Goal: Communication & Community: Answer question/provide support

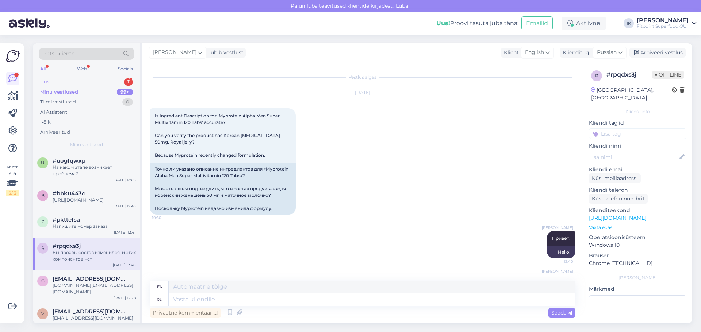
click at [74, 82] on div "Uus 1" at bounding box center [87, 82] width 96 height 10
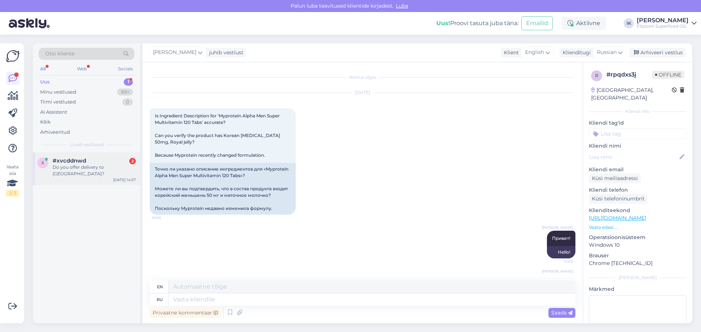
click at [91, 165] on div "Do you offer delivery to [GEOGRAPHIC_DATA]?" at bounding box center [94, 170] width 83 height 13
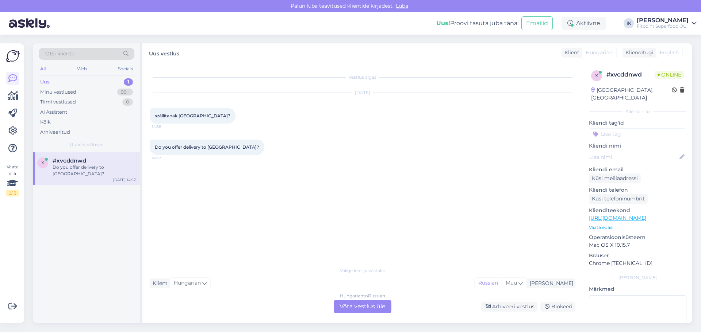
click at [352, 304] on div "Hungarian to Russian Võta vestlus üle" at bounding box center [362, 306] width 58 height 13
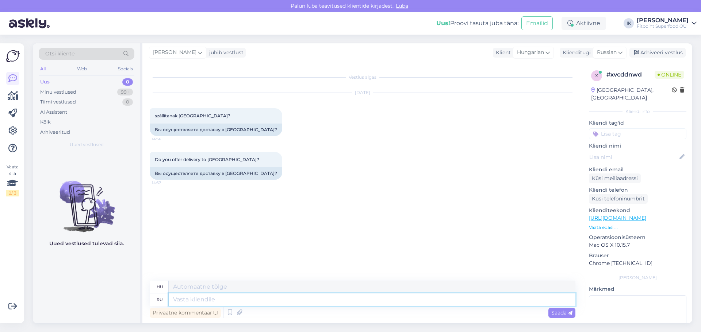
click at [223, 305] on textarea at bounding box center [372, 300] width 406 height 12
type textarea "Добрый"
type textarea "Fajta"
type textarea "Добрый день!"
type textarea "Jó napot"
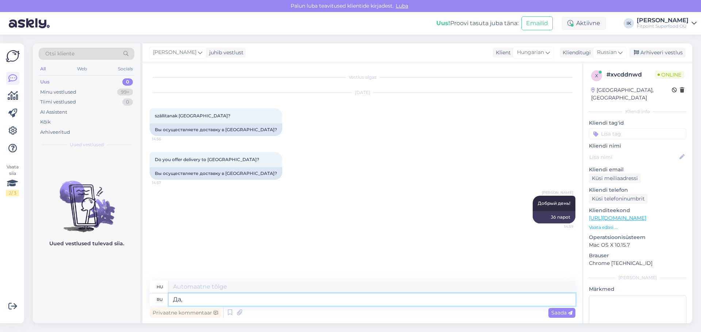
type textarea "Да,"
type textarea "Igen,"
type textarea "Да, курьером,"
type textarea "Igen, futárral,"
type textarea "Да, курьером, стоимость"
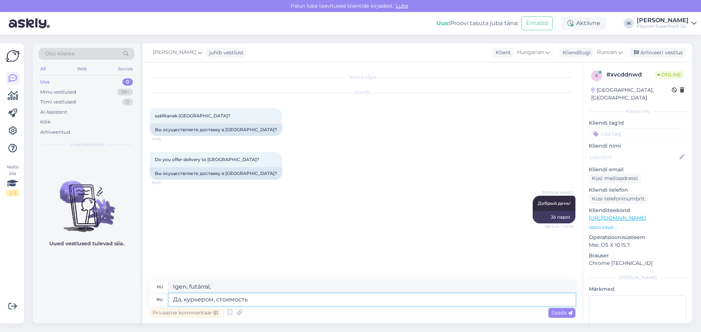
type textarea "Igen, futárral, költséggel"
type textarea "Да, курьером, стоимость 19."
type textarea "Igen, futárral, 19-be kerül."
type textarea "Да, курьером, стоимость 19.90 е"
type textarea "Igen, futárral, ára 19.90"
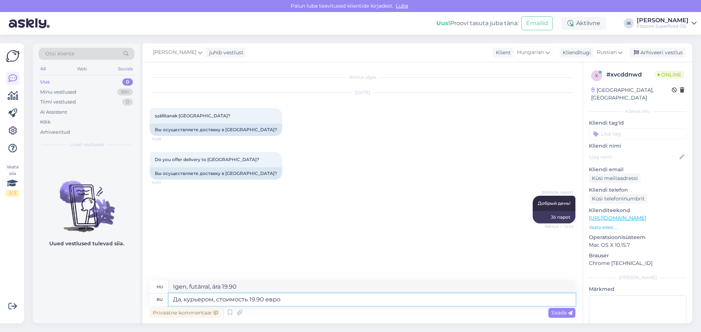
type textarea "Да, курьером, стоимость 19.90 евро"
type textarea "Igen, futárral, ára 19.90 euró"
type textarea "Да, курьером, стоимость 19.90 евро"
click at [557, 311] on span "Saada" at bounding box center [561, 313] width 21 height 7
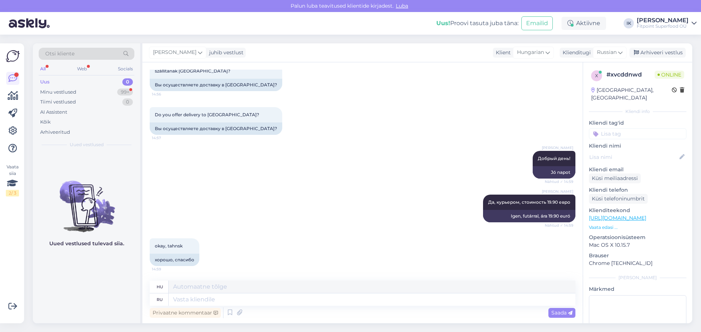
scroll to position [89, 0]
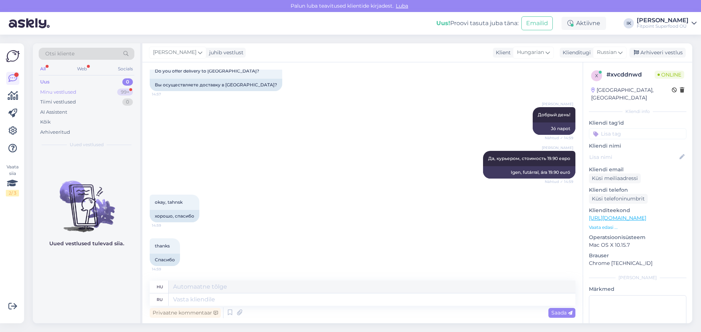
click at [71, 92] on div "Minu vestlused" at bounding box center [58, 92] width 36 height 7
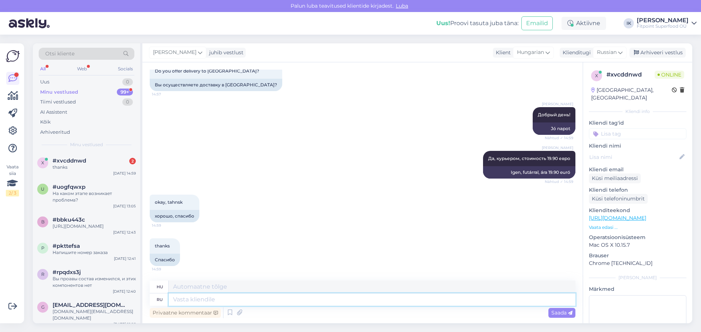
click at [193, 303] on textarea at bounding box center [372, 300] width 406 height 12
type textarea "Хорошего"
type textarea "Jó"
type textarea "Хорошего дня!"
type textarea "Legyen [PERSON_NAME] napod!"
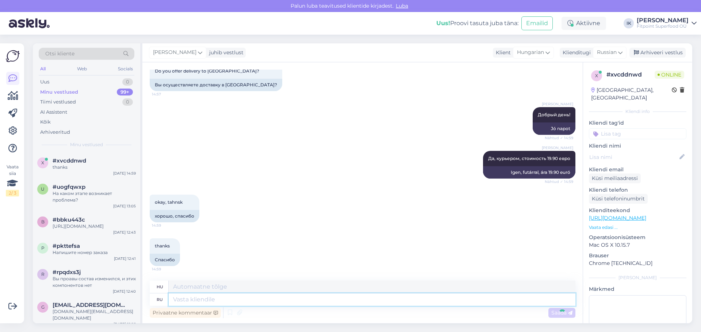
scroll to position [132, 0]
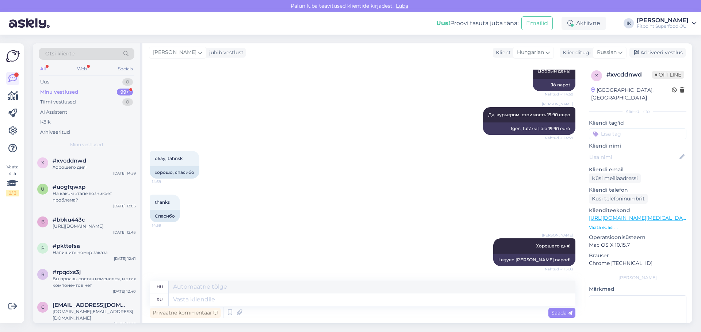
click at [88, 91] on div "Minu vestlused 99+" at bounding box center [87, 92] width 96 height 10
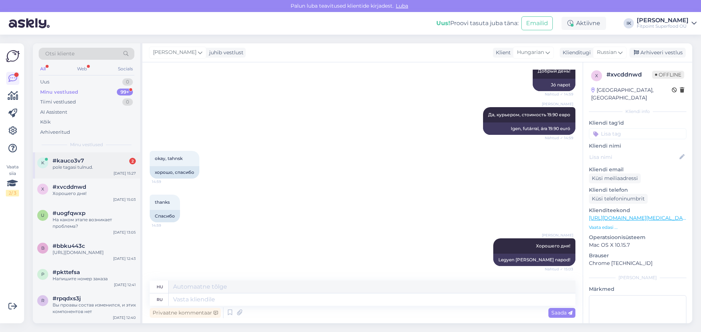
click at [102, 164] on div "pole tagasi tulnud." at bounding box center [94, 167] width 83 height 7
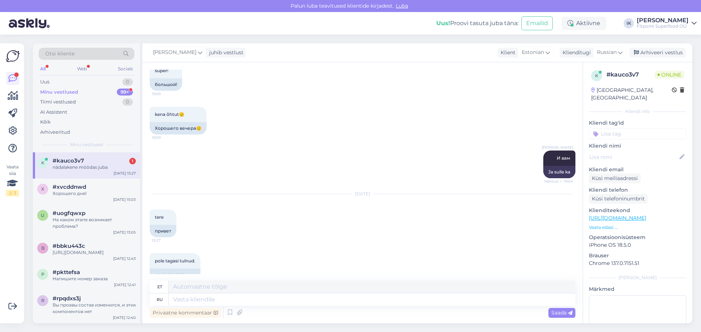
scroll to position [1573, 0]
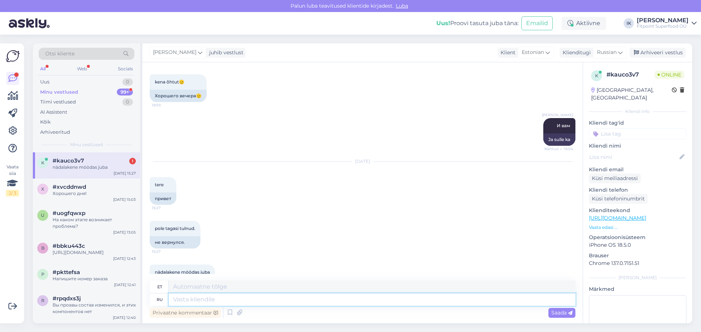
click at [206, 302] on textarea at bounding box center [372, 300] width 406 height 12
type textarea "Добрый"
type textarea "Lahke"
type textarea "Добрый день!"
type textarea "Tere päevast"
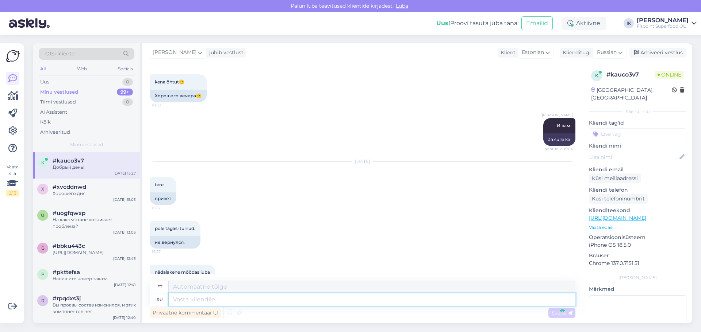
scroll to position [1617, 0]
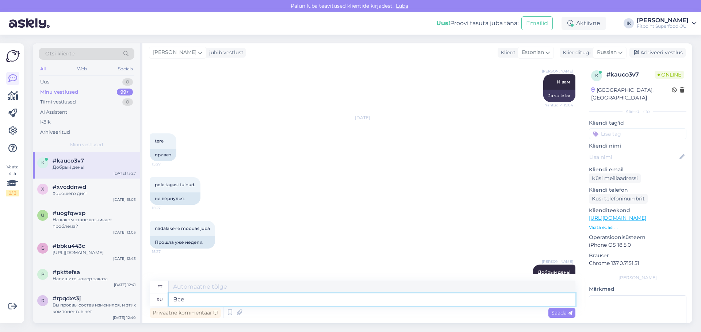
type textarea "Все"
type textarea "Kõik"
type textarea "Все денеж"
type textarea "Kogu raha"
type textarea "Все денежные средства"
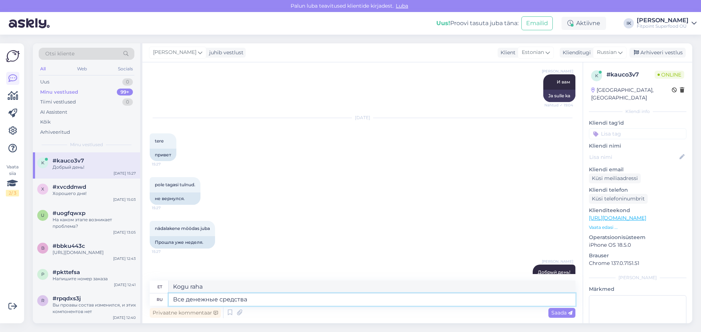
type textarea "Kõik fondid"
type textarea "Все денежные средства возвра"
type textarea "Kõik rahalised vahendid tagastatakse."
type textarea "Все денежные средства возвращают"
type textarea "Kõik rahalised vahendid tagastatakse"
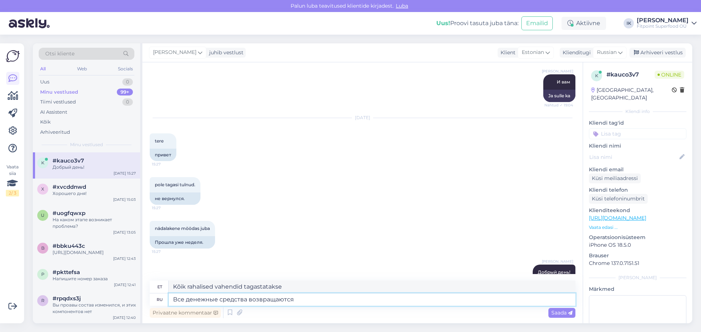
type textarea "Все денежные средства возвращаются"
type textarea "Kõik rahalised vahendid tagastatakse"
type textarea "Все денежные средства возвращаются в течении"
type textarea "Kõik rahalised vahendid tagastatakse jooksul"
type textarea "Все денежные средства возвращаются в течении дву"
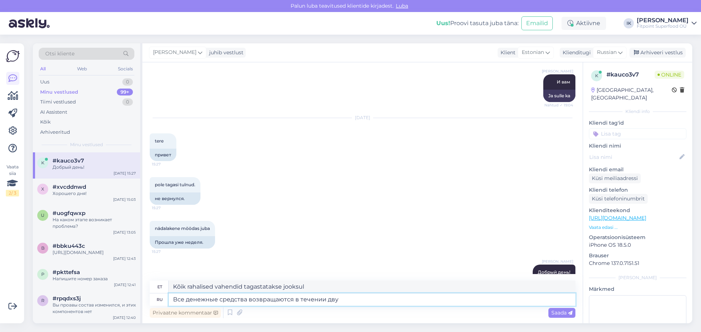
type textarea "Kõik rahalised vahendid tagastatakse d jooksul."
type textarea "Все денежные средства возвращаются в течении двух"
type textarea "Kõik rahalised vahendid tagastatakse kahe aasta jooksul"
type textarea "Все денежные средства возвращаются в течении двух недель"
type textarea "Kõik rahalised vahendid tagastatakse kahe nädala jooksul."
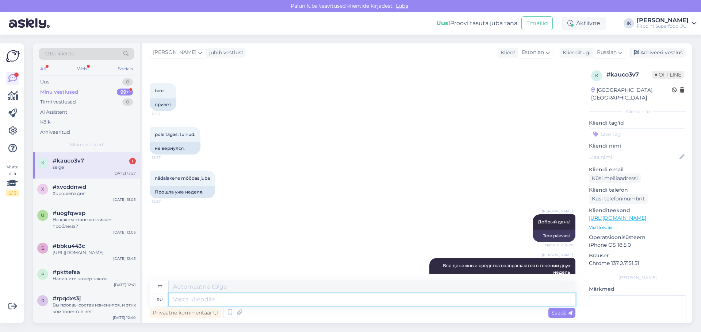
scroll to position [1711, 0]
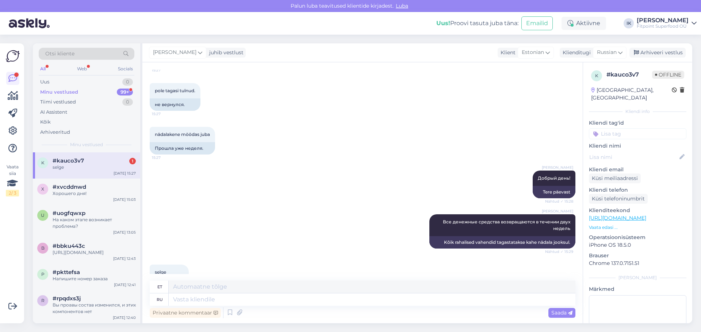
click at [98, 165] on div "selge" at bounding box center [94, 167] width 83 height 7
click at [76, 85] on div "Uus 1" at bounding box center [87, 82] width 96 height 10
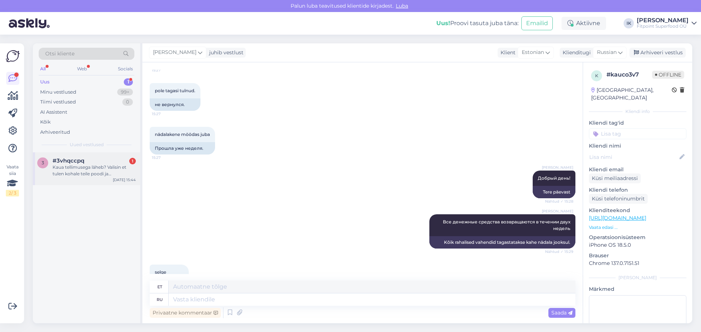
click at [89, 168] on div "Kaua tellimusega läheb? Valisin et tulen kohale teile poodi ja [PERSON_NAME] ki…" at bounding box center [94, 170] width 83 height 13
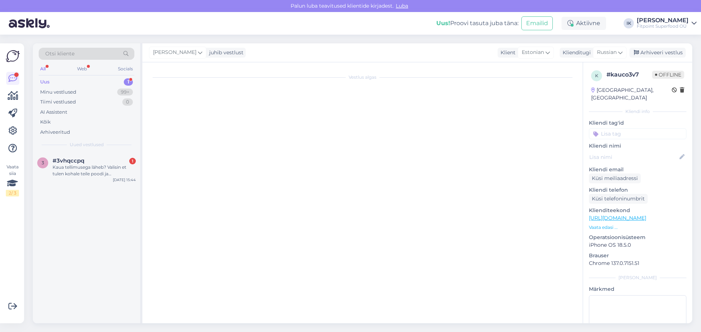
scroll to position [0, 0]
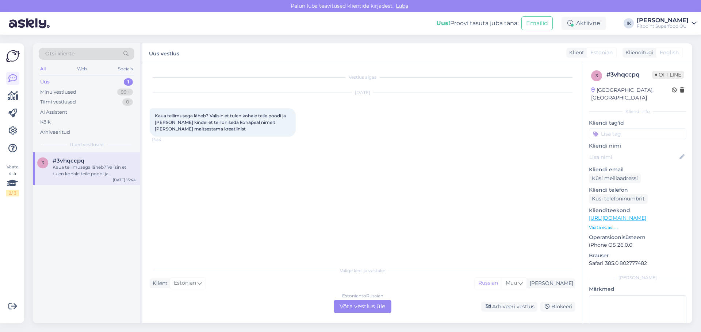
click at [365, 304] on div "Estonian to Russian Võta vestlus üle" at bounding box center [362, 306] width 58 height 13
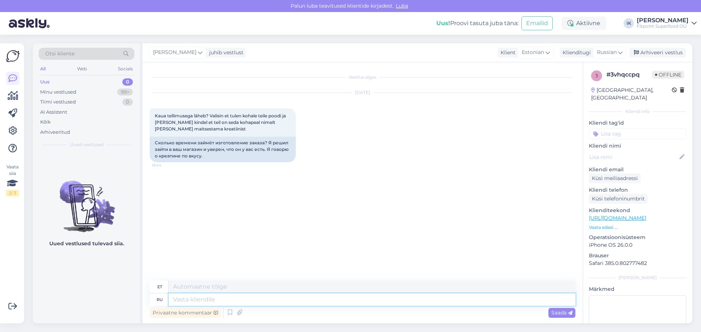
click at [212, 305] on textarea at bounding box center [372, 300] width 406 height 12
type textarea "Добрый"
type textarea "Lahke"
type textarea "Добрый день!"
type textarea "Tere päevast"
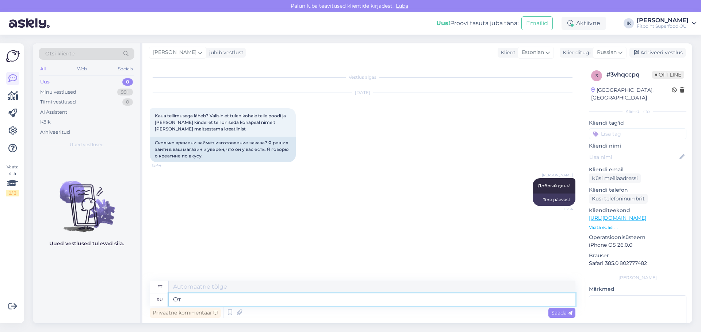
type textarea "От"
type textarea "Alates"
type textarea "От 1-"
type textarea "Alates 1."
type textarea "От 1-3"
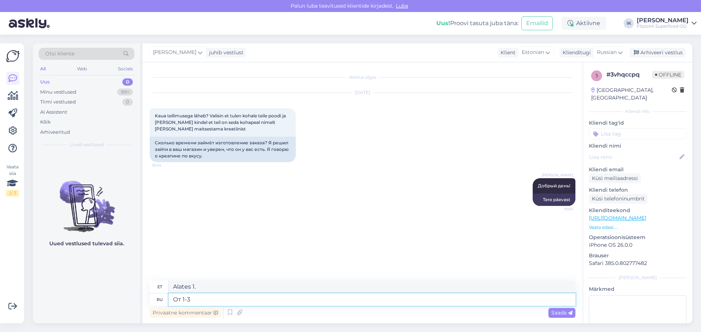
type textarea "1.–3. kuupäeval"
type textarea "От 1-3 дней"
type textarea "1-3 päeva"
type textarea "По"
type textarea "Autor"
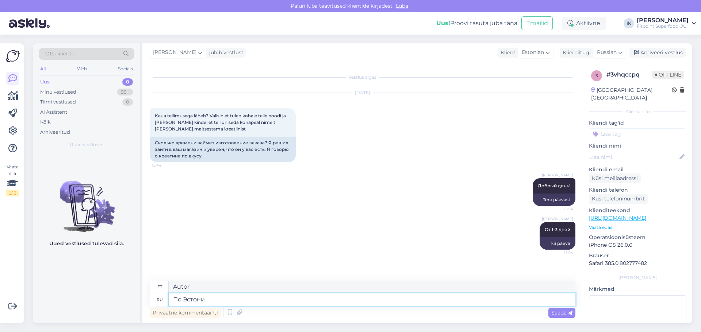
type textarea "По Эстонии"
type textarea "Üle Eesti"
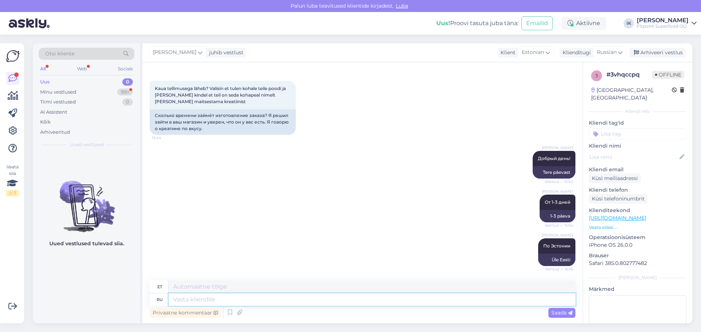
scroll to position [71, 0]
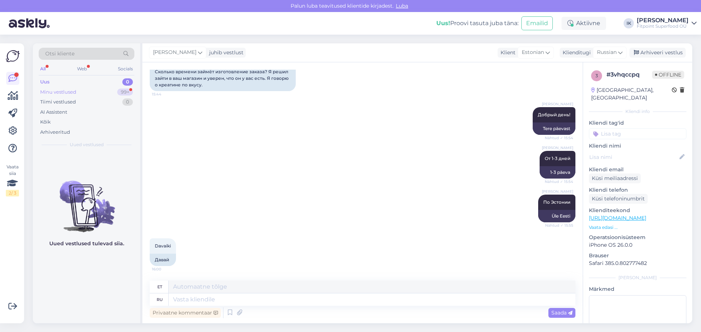
click at [92, 90] on div "Minu vestlused 99+" at bounding box center [87, 92] width 96 height 10
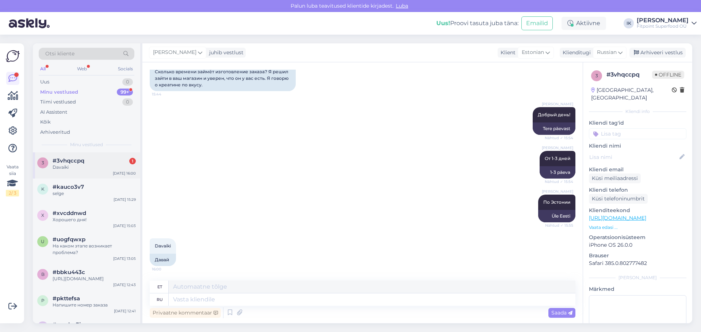
click at [78, 171] on div "3 #3vhqccpq 1 Davaiki [DATE] 16:00" at bounding box center [86, 166] width 107 height 26
